Goal: Transaction & Acquisition: Book appointment/travel/reservation

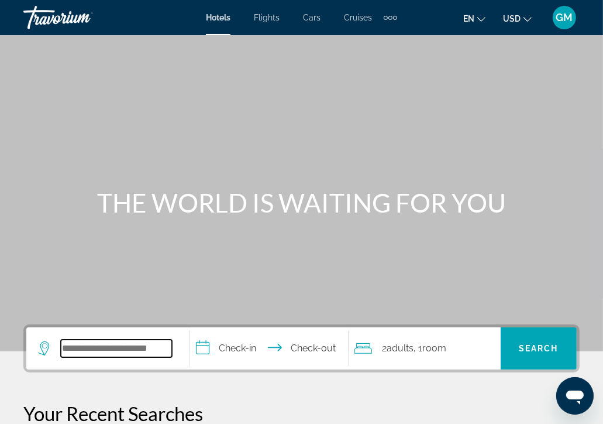
click at [84, 346] on input "Search widget" at bounding box center [116, 348] width 111 height 18
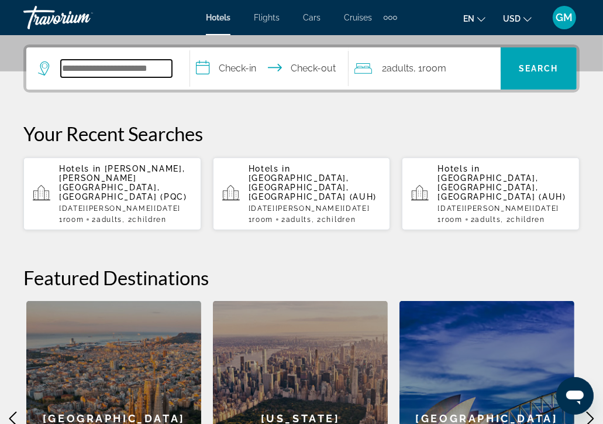
scroll to position [285, 0]
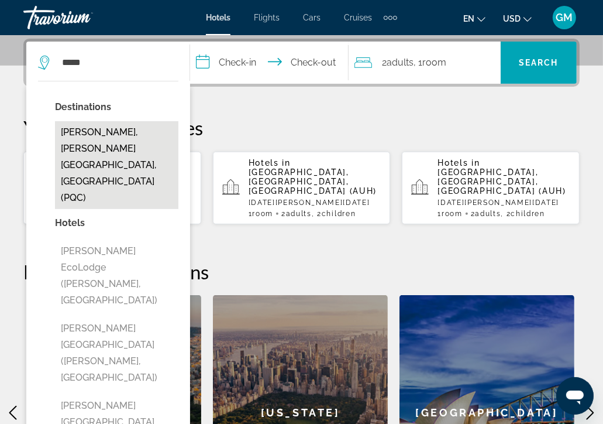
click at [129, 144] on button "[PERSON_NAME], [PERSON_NAME][GEOGRAPHIC_DATA], [GEOGRAPHIC_DATA] (PQC)" at bounding box center [116, 165] width 123 height 88
type input "**********"
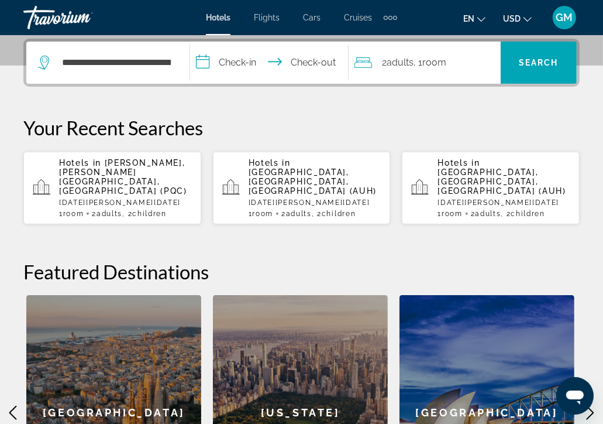
click at [207, 62] on input "**********" at bounding box center [271, 65] width 163 height 46
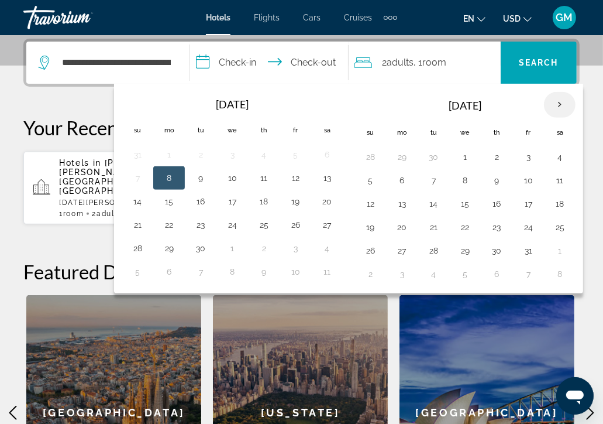
click at [559, 104] on th "Next month" at bounding box center [560, 105] width 32 height 26
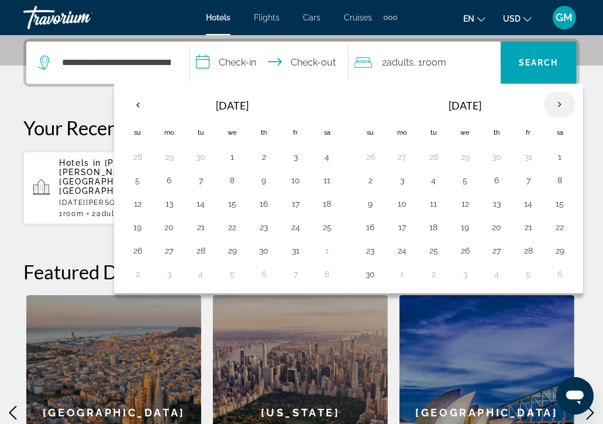
click at [559, 104] on th "Next month" at bounding box center [560, 105] width 32 height 26
click at [526, 180] on button "9" at bounding box center [528, 180] width 19 height 16
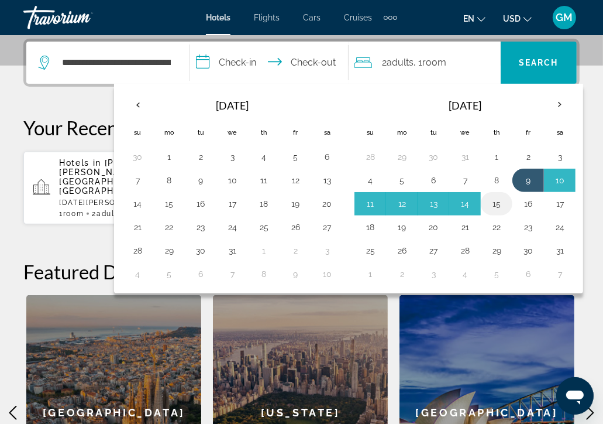
click at [495, 204] on button "15" at bounding box center [496, 203] width 19 height 16
type input "**********"
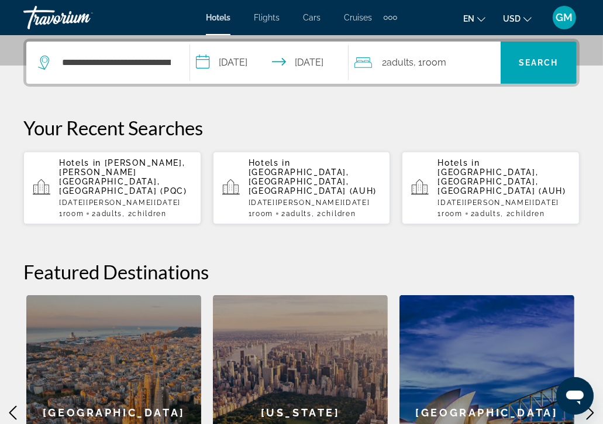
click at [456, 65] on div "2 Adult Adults , 1 Room rooms" at bounding box center [428, 62] width 146 height 16
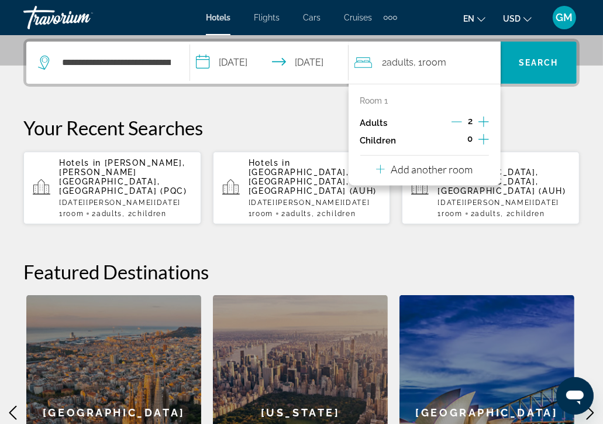
click at [484, 138] on icon "Increment children" at bounding box center [484, 139] width 11 height 11
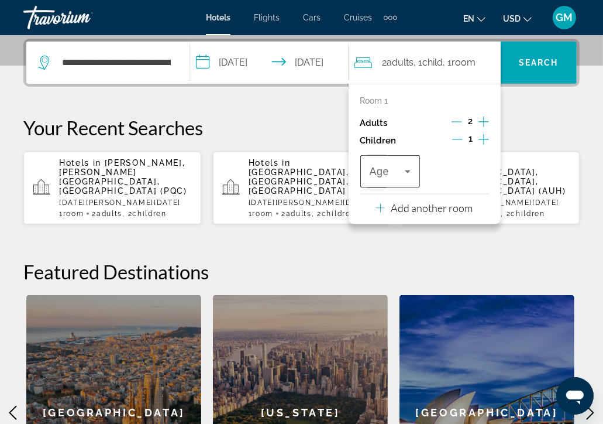
click at [407, 171] on icon "Travelers: 2 adults, 1 child" at bounding box center [408, 171] width 6 height 3
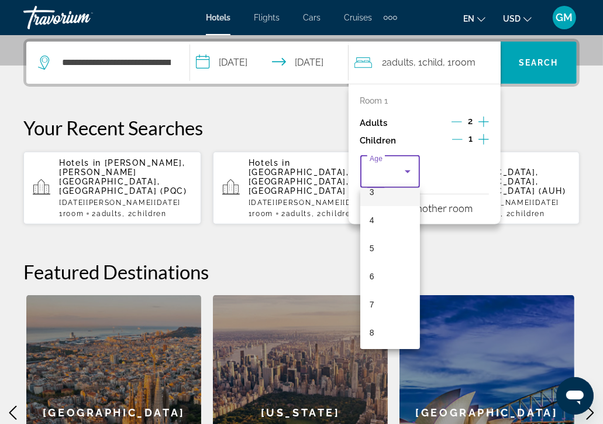
scroll to position [117, 0]
click at [374, 315] on span "8" at bounding box center [372, 314] width 5 height 14
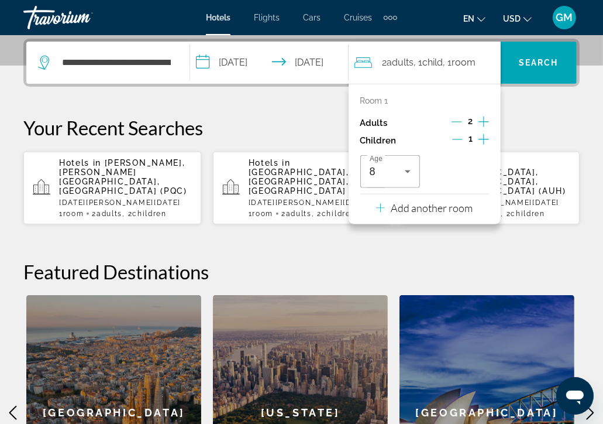
click at [483, 139] on icon "Increment children" at bounding box center [484, 139] width 11 height 14
click at [475, 169] on icon "Travelers: 2 adults, 2 children" at bounding box center [477, 171] width 14 height 14
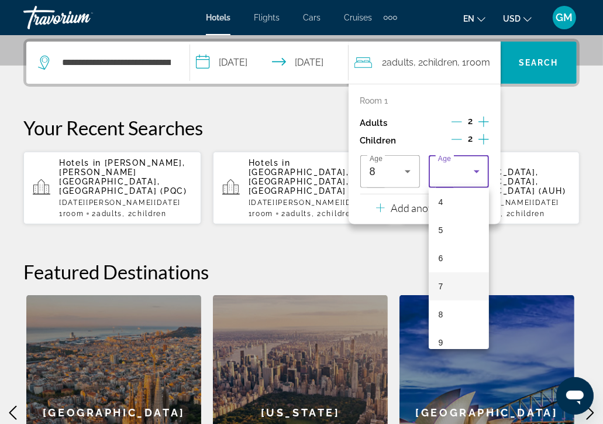
click at [436, 283] on mat-option "7" at bounding box center [459, 286] width 60 height 28
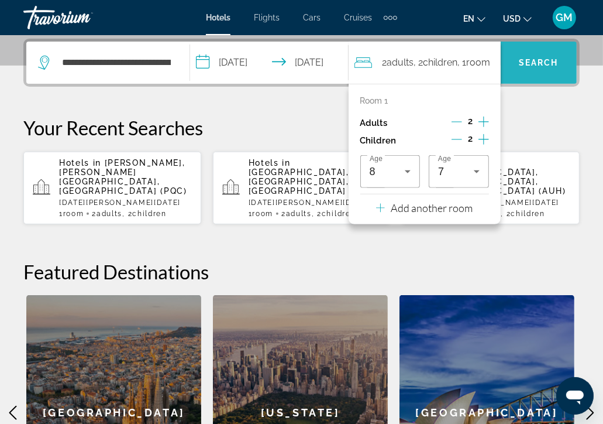
click at [548, 58] on span "Search" at bounding box center [539, 62] width 40 height 9
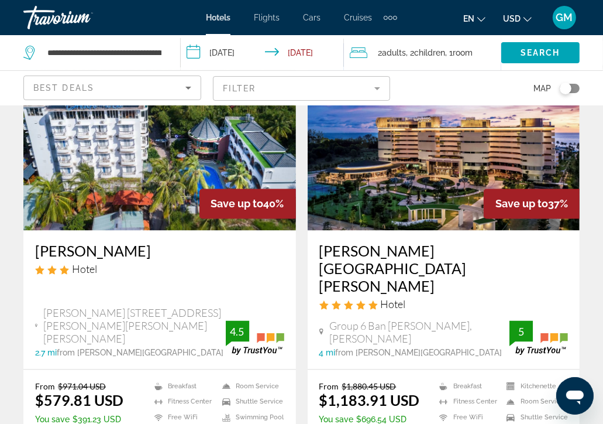
scroll to position [1462, 0]
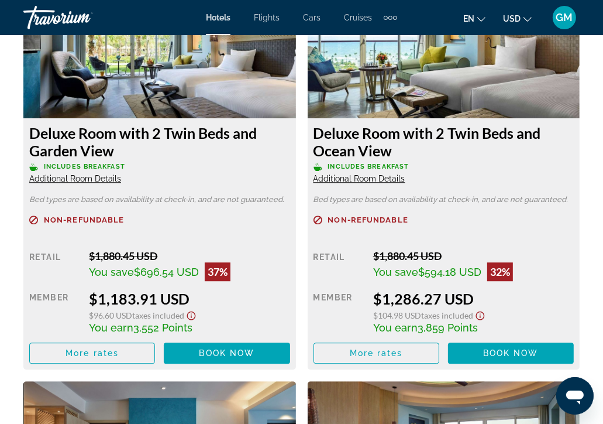
scroll to position [2047, 0]
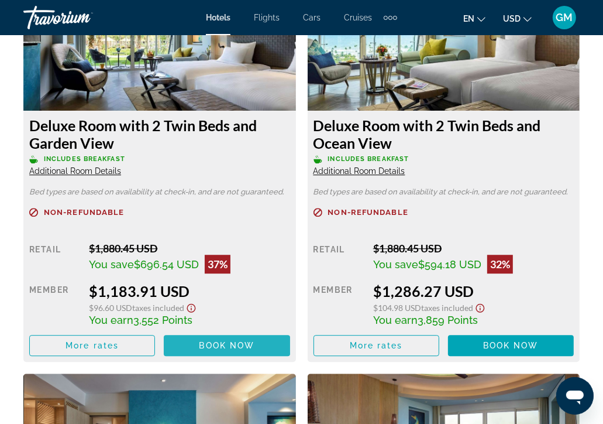
click at [226, 344] on span "Book now" at bounding box center [227, 344] width 56 height 9
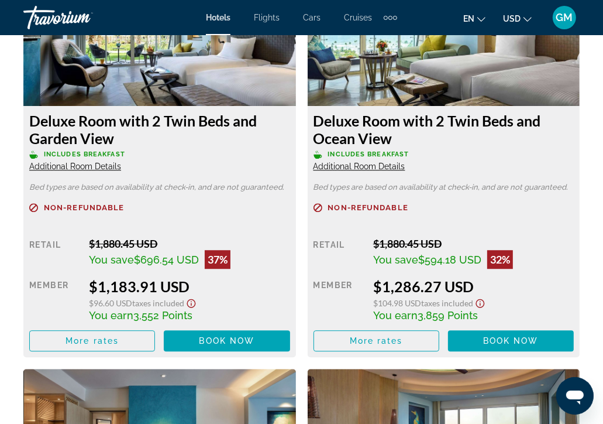
scroll to position [2047, 0]
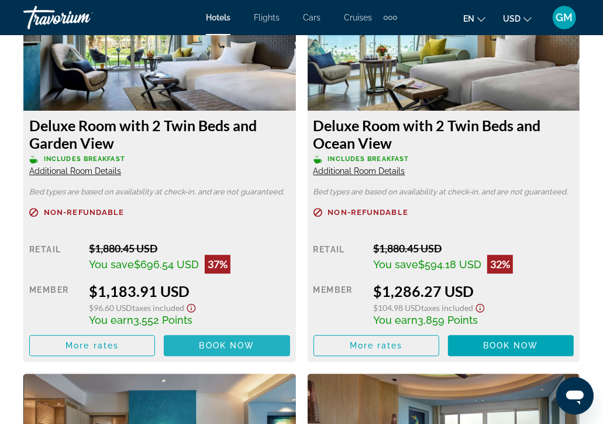
click at [236, 343] on span "Book now" at bounding box center [227, 344] width 56 height 9
